Goal: Go to known website: Access a specific website the user already knows

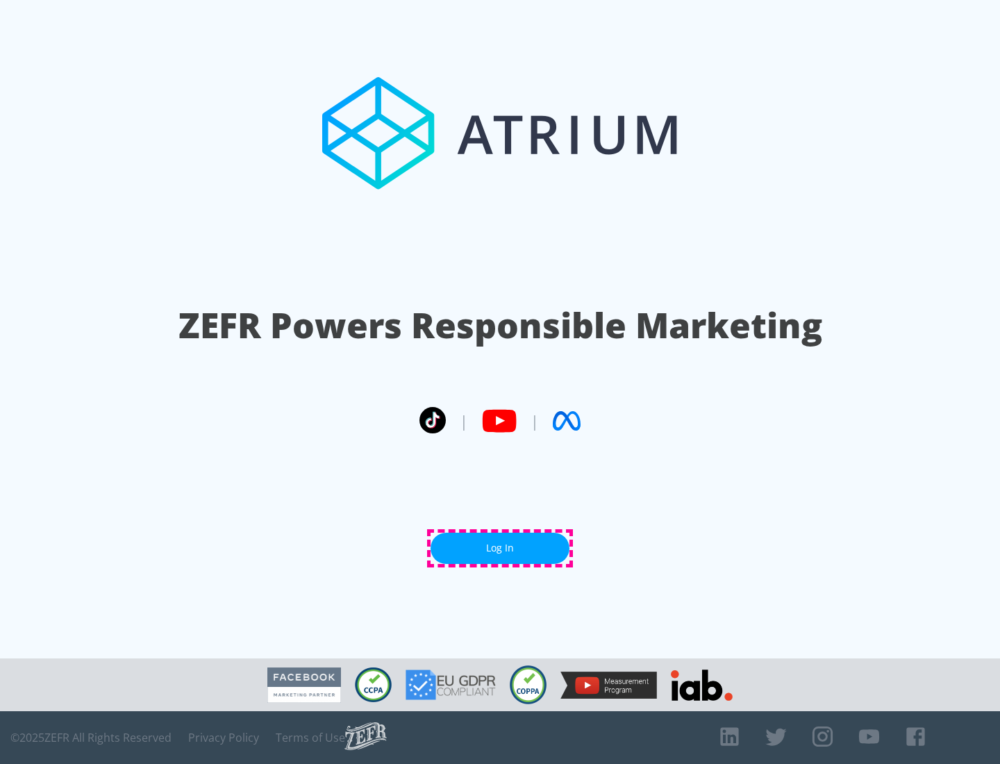
click at [500, 548] on link "Log In" at bounding box center [499, 547] width 139 height 31
